Goal: Task Accomplishment & Management: Use online tool/utility

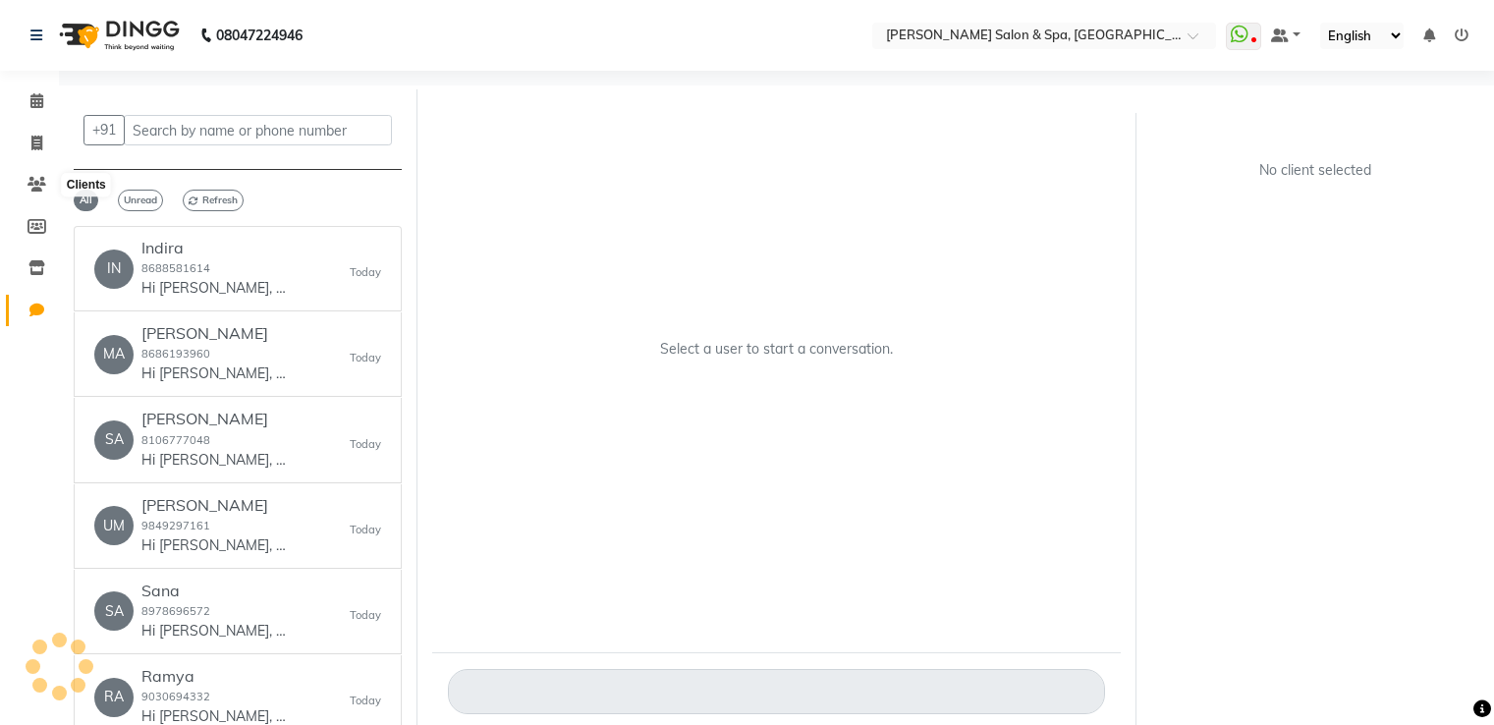
select select "100"
click at [29, 138] on span at bounding box center [37, 144] width 34 height 23
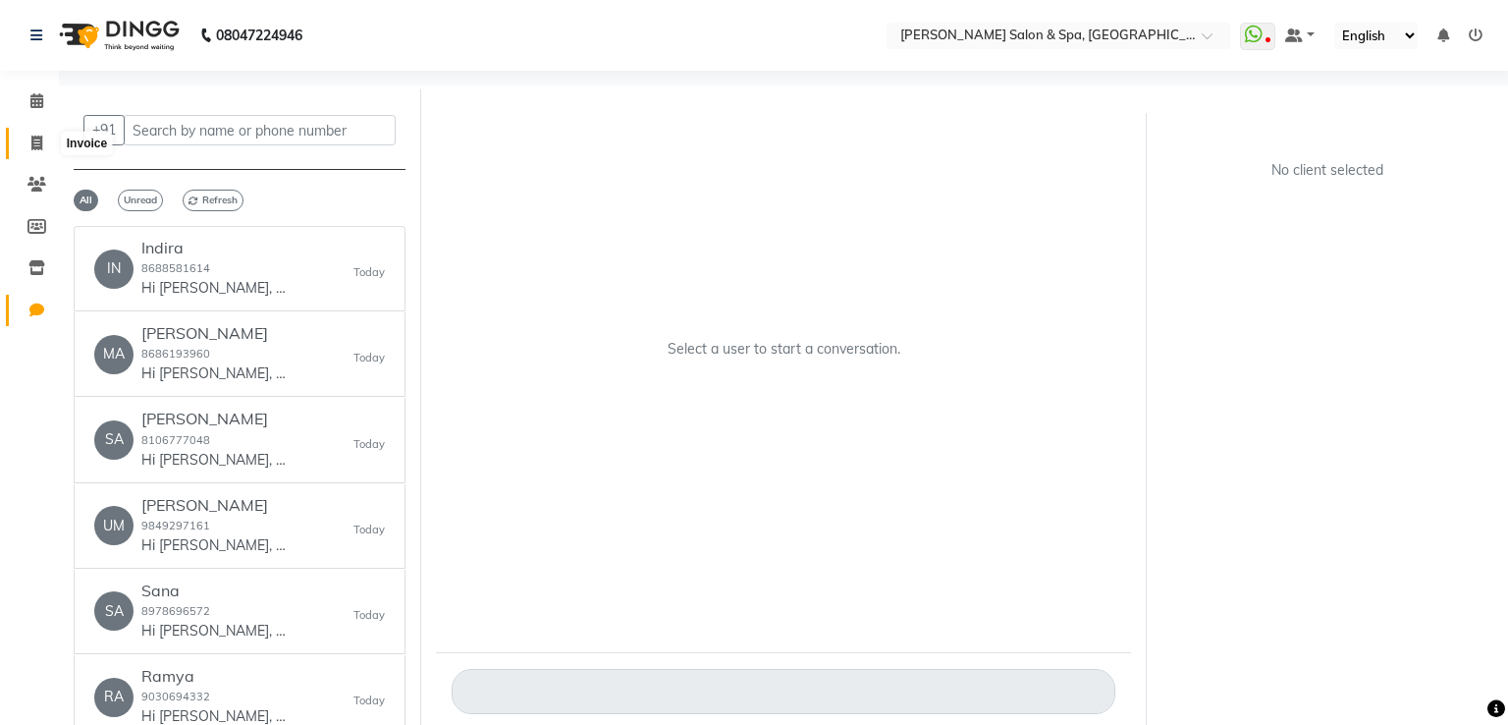
select select "67"
select select "service"
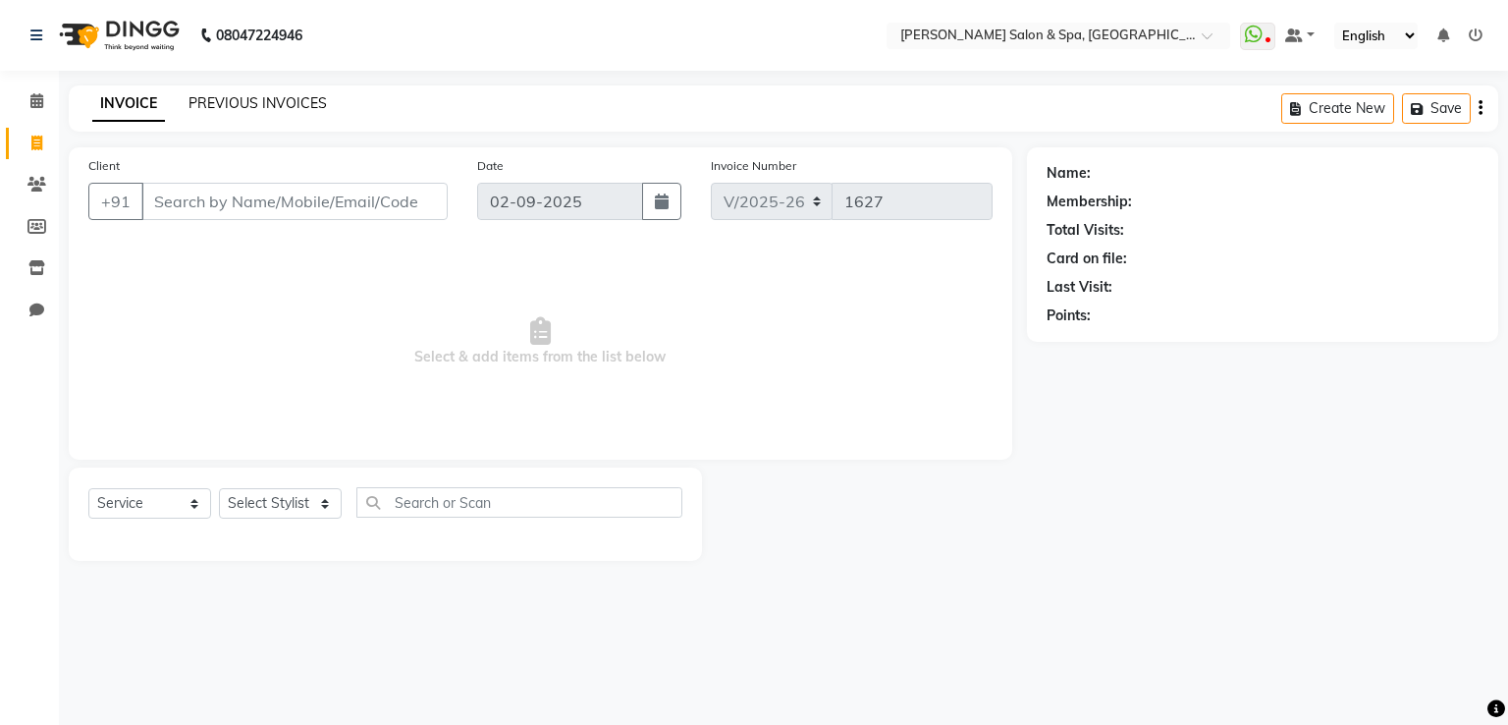
click at [247, 102] on link "PREVIOUS INVOICES" at bounding box center [258, 103] width 138 height 18
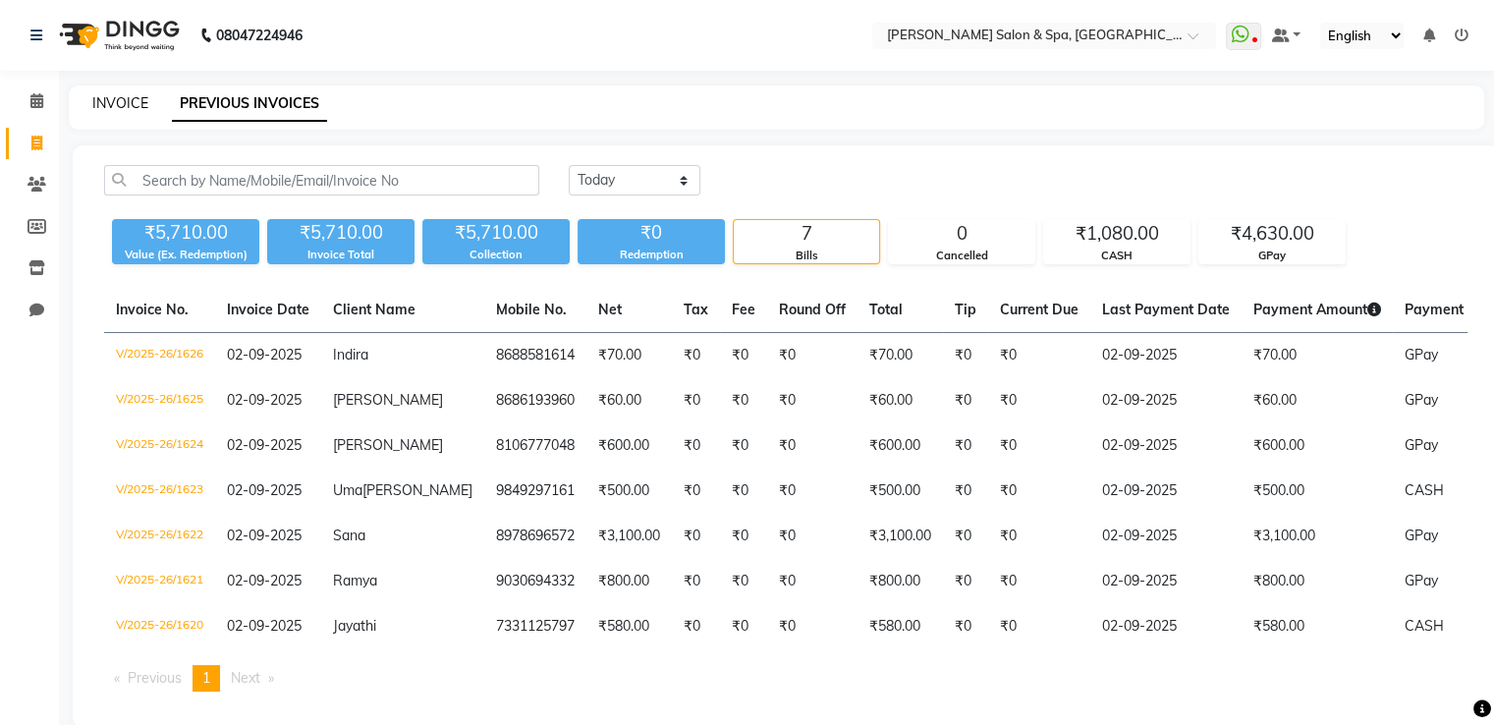
click at [131, 104] on link "INVOICE" at bounding box center [120, 103] width 56 height 18
select select "service"
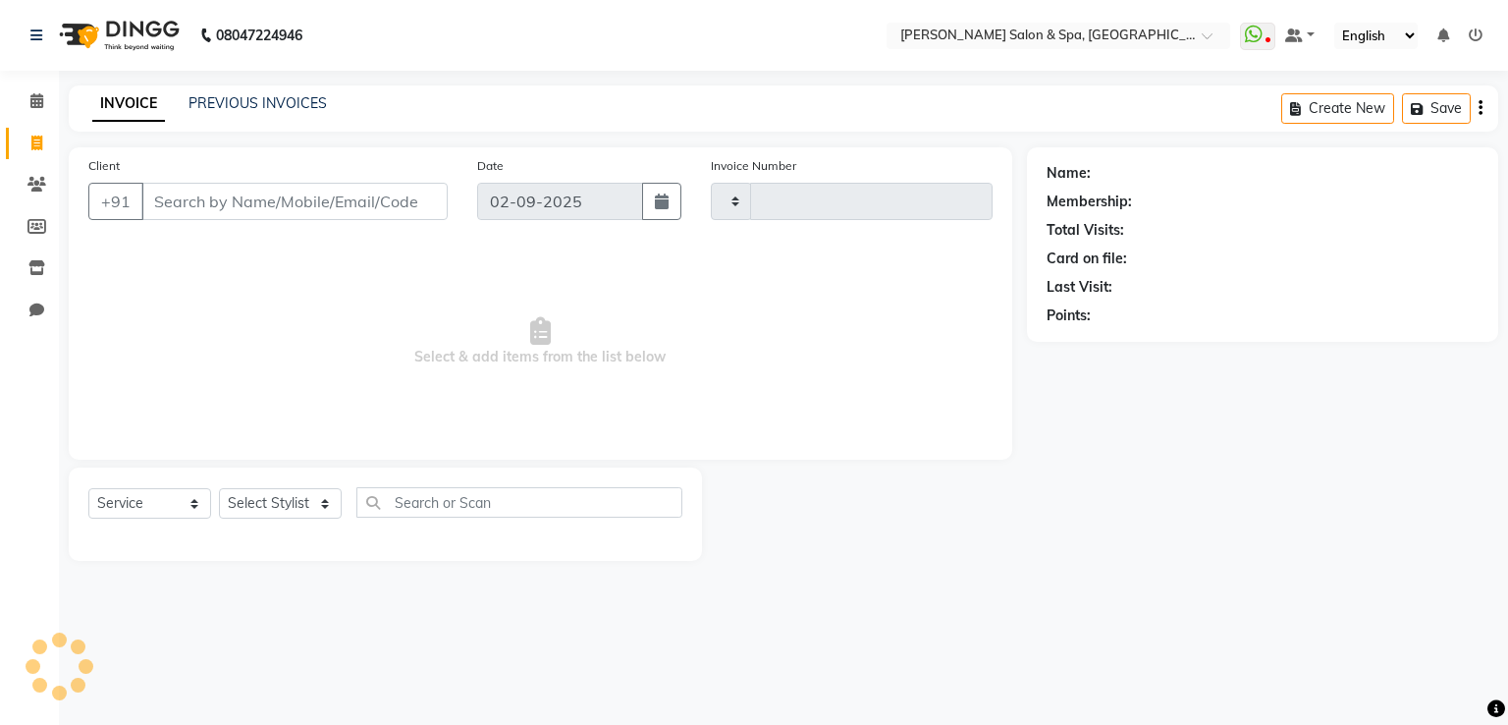
type input "1627"
select select "67"
